Goal: Check status

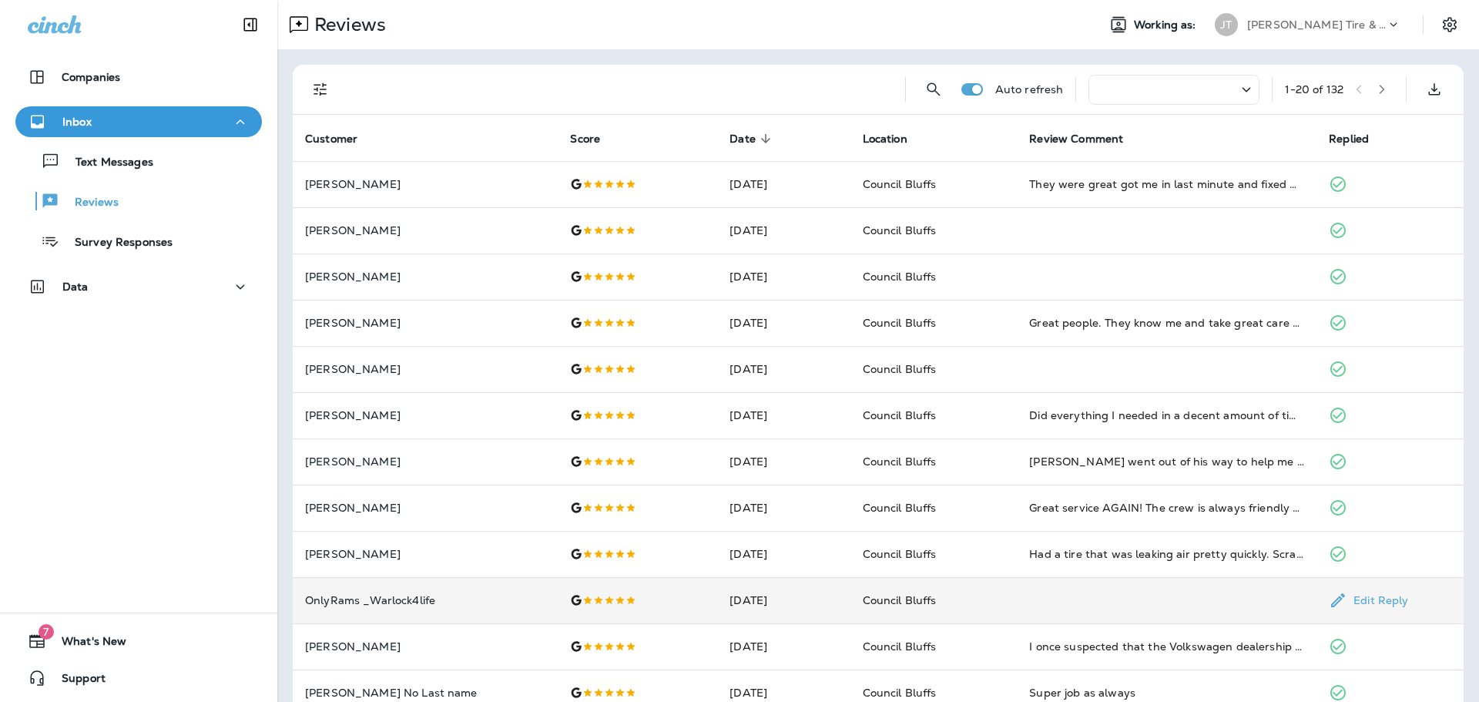
click at [612, 615] on td at bounding box center [637, 600] width 159 height 46
